Goal: Task Accomplishment & Management: Complete application form

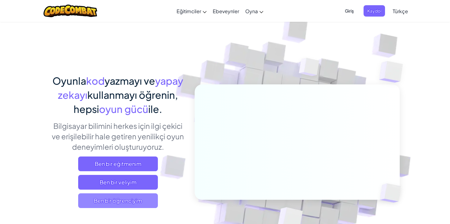
click at [122, 199] on span "Ben bir öğrenciyim" at bounding box center [118, 200] width 80 height 15
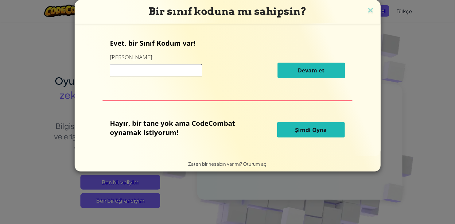
click at [132, 68] on input at bounding box center [156, 70] width 92 height 12
paste input "DishWideStop"
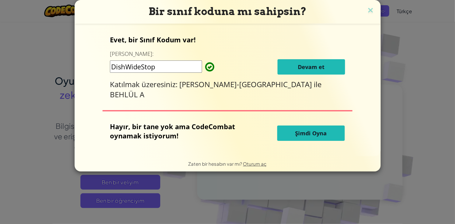
type input "DishWideStop"
click at [314, 71] on span "Devam et" at bounding box center [310, 66] width 27 height 7
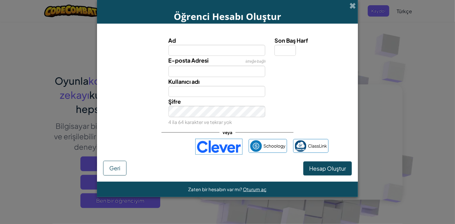
type input "A"
type input "[PERSON_NAME]"
click at [288, 50] on input "Son Baş Harf" at bounding box center [284, 50] width 21 height 11
type input "Ş"
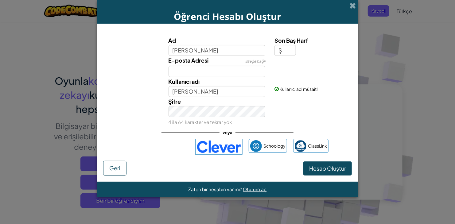
type input "[PERSON_NAME]"
click at [277, 98] on div "Şifre 4 ila 64 karakter ve tekrar yok" at bounding box center [227, 111] width 255 height 29
click at [321, 170] on span "Hesap Oluştur" at bounding box center [327, 168] width 37 height 7
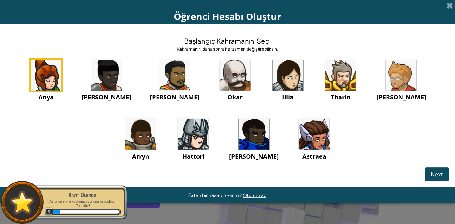
click at [386, 78] on img at bounding box center [401, 75] width 31 height 31
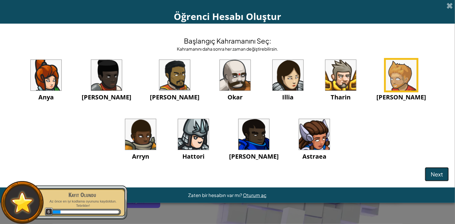
click at [434, 171] on span "Next" at bounding box center [436, 174] width 12 height 7
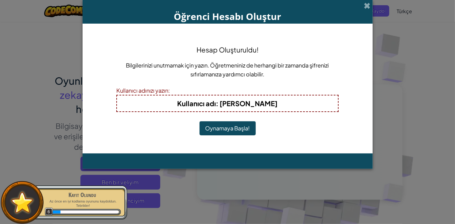
click at [241, 130] on button "Oynamaya Başla!" at bounding box center [227, 128] width 56 height 14
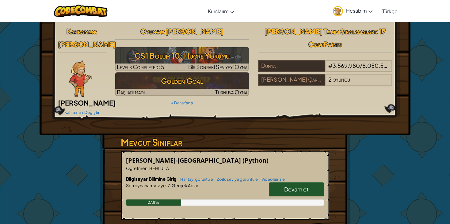
click at [370, 9] on span "Hesabım" at bounding box center [359, 10] width 26 height 6
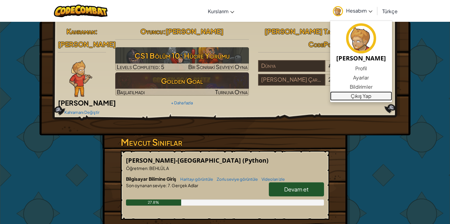
click at [363, 100] on link "Çıkış Yap" at bounding box center [361, 95] width 62 height 9
